Goal: Find specific page/section: Find specific page/section

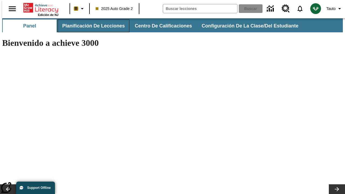
click at [90, 26] on button "Planificación de lecciones" at bounding box center [94, 25] width 72 height 13
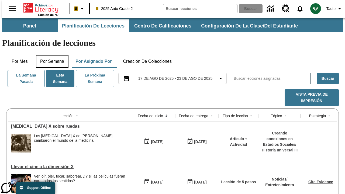
click at [50, 55] on button "Por semana" at bounding box center [52, 61] width 33 height 13
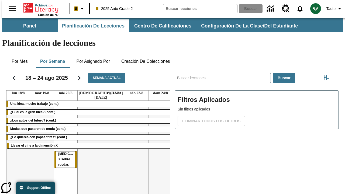
click at [158, 134] on tr "Una idea, mucho trabajo (cont.) ¿Cuál es la gran idea? (cont.) ¿Los autos del f…" at bounding box center [89, 159] width 166 height 116
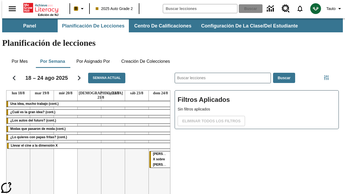
click at [157, 152] on span "[MEDICAL_DATA] X sobre ruedas" at bounding box center [166, 159] width 27 height 15
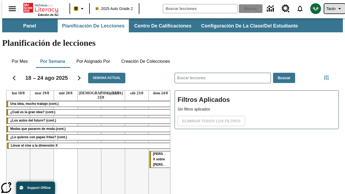
click at [332, 9] on span "Tauto" at bounding box center [330, 9] width 9 height 6
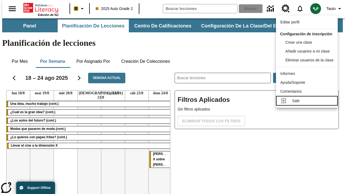
click at [308, 104] on div "Salir" at bounding box center [312, 101] width 41 height 6
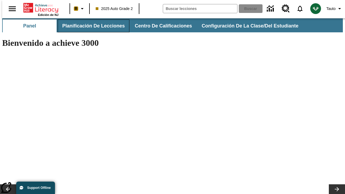
click at [90, 26] on button "Planificación de lecciones" at bounding box center [94, 25] width 72 height 13
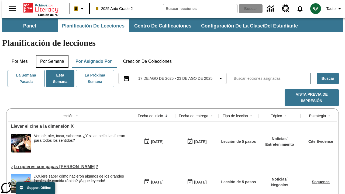
click at [50, 55] on button "Por semana" at bounding box center [52, 61] width 33 height 13
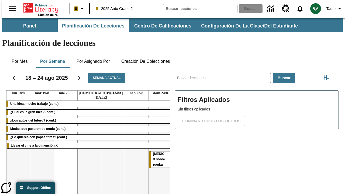
click at [63, 134] on tr "Una idea, mucho trabajo (cont.) ¿Cuál es la gran idea? (cont.) ¿Los autos del f…" at bounding box center [89, 159] width 166 height 116
